Goal: Find specific page/section: Find specific page/section

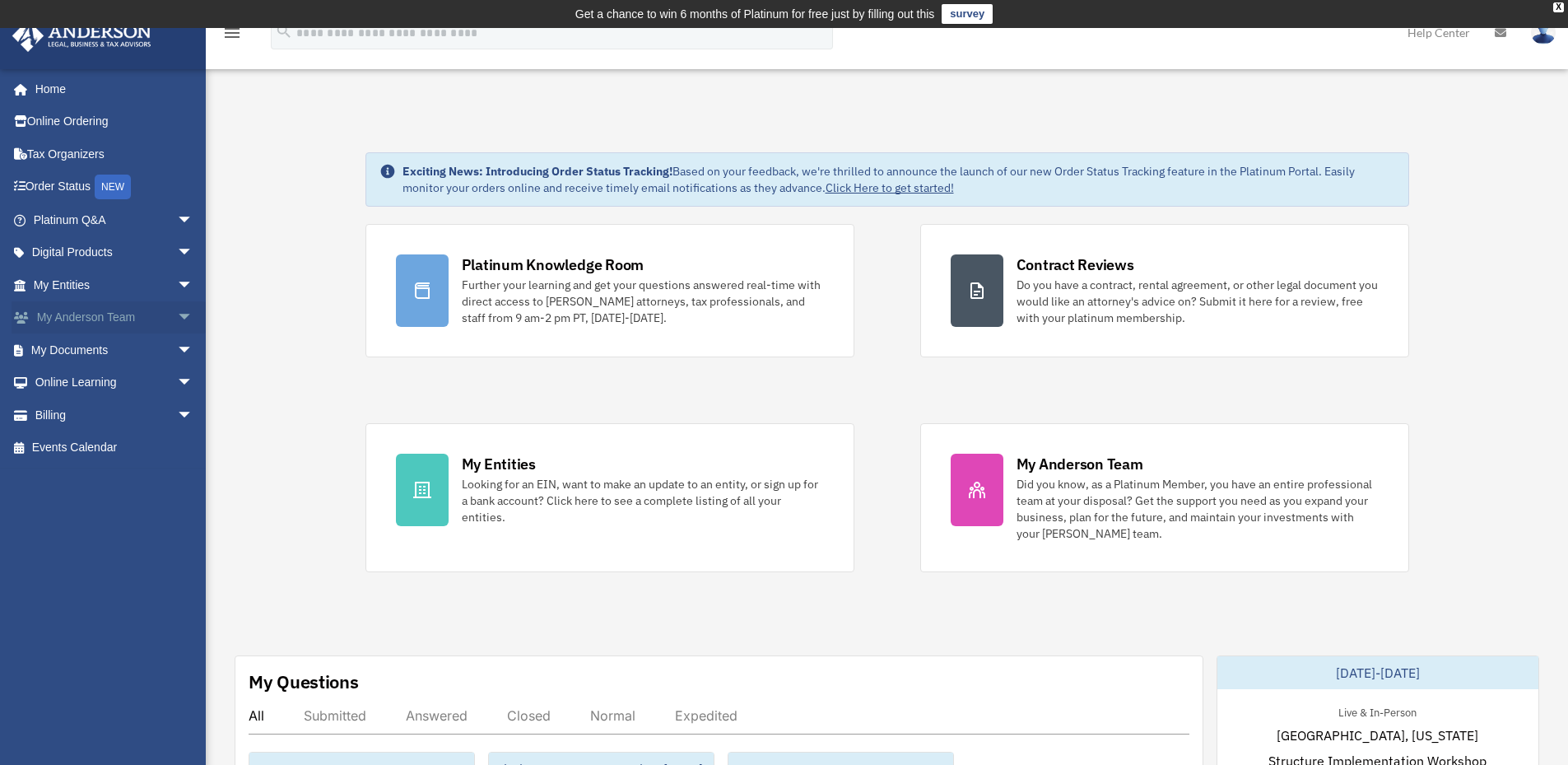
click at [89, 319] on link "My [PERSON_NAME] Team arrow_drop_down" at bounding box center [115, 318] width 207 height 33
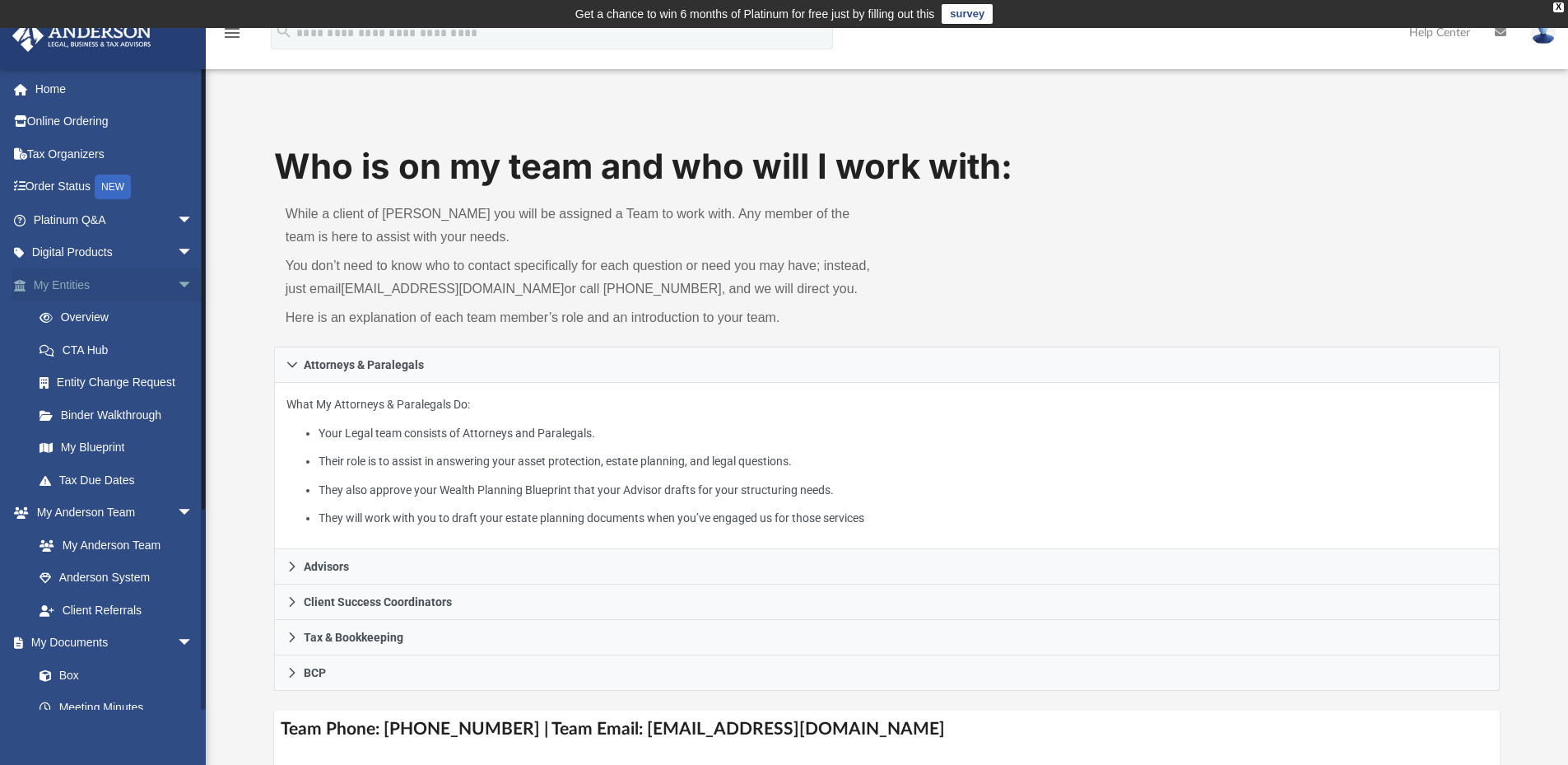
click at [65, 286] on link "My Entities arrow_drop_down" at bounding box center [115, 285] width 207 height 33
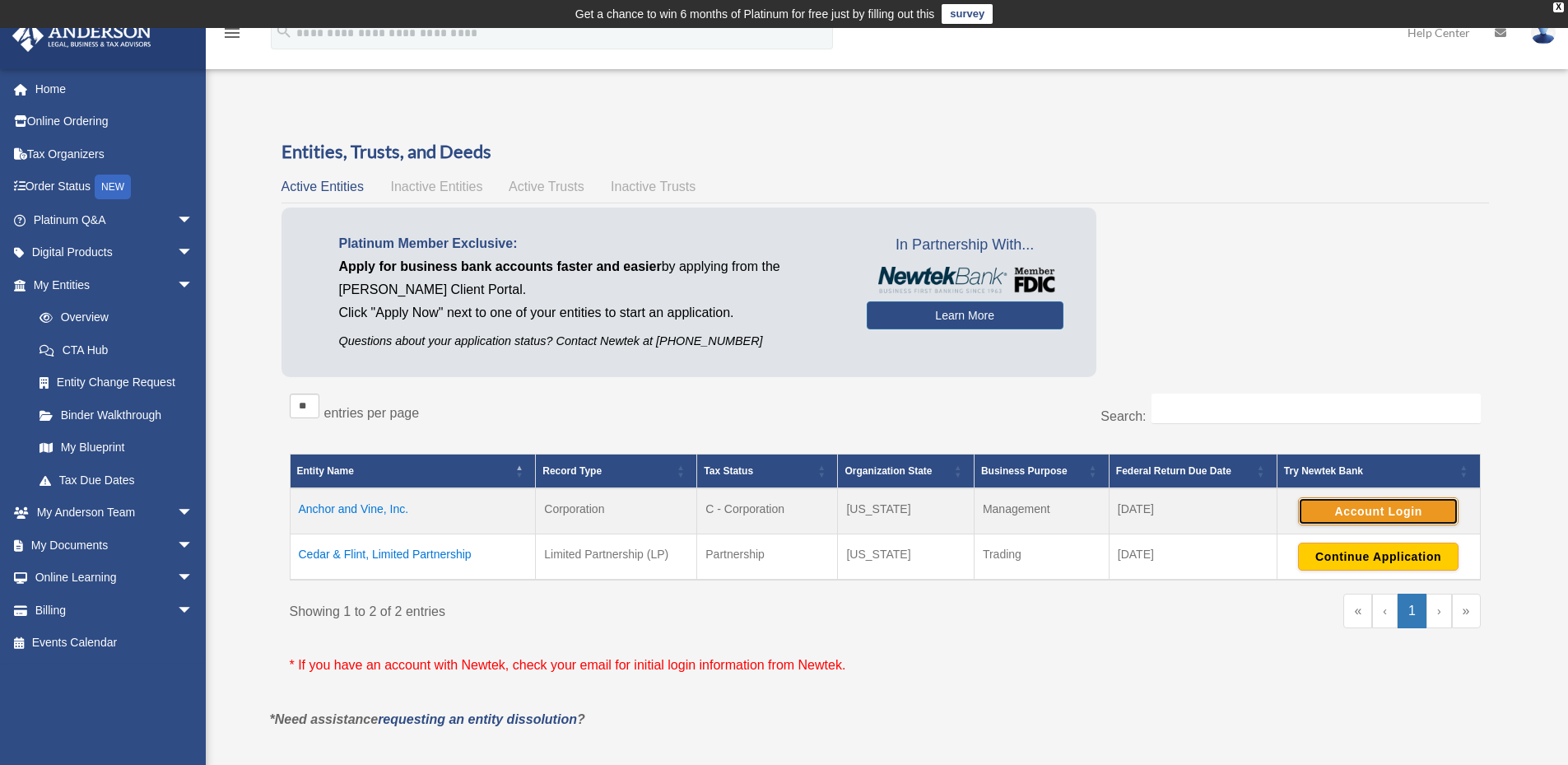
click at [1386, 508] on button "Account Login" at bounding box center [1377, 511] width 160 height 28
